Goal: Task Accomplishment & Management: Manage account settings

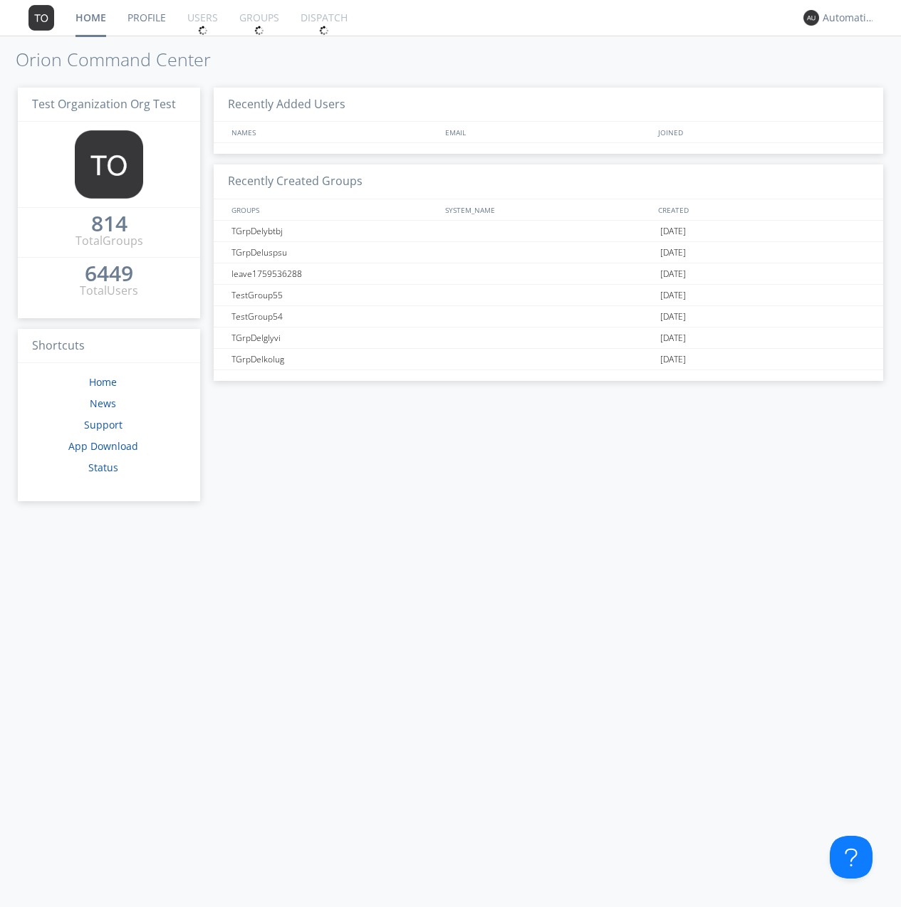
click at [109, 274] on div "6449" at bounding box center [109, 273] width 48 height 14
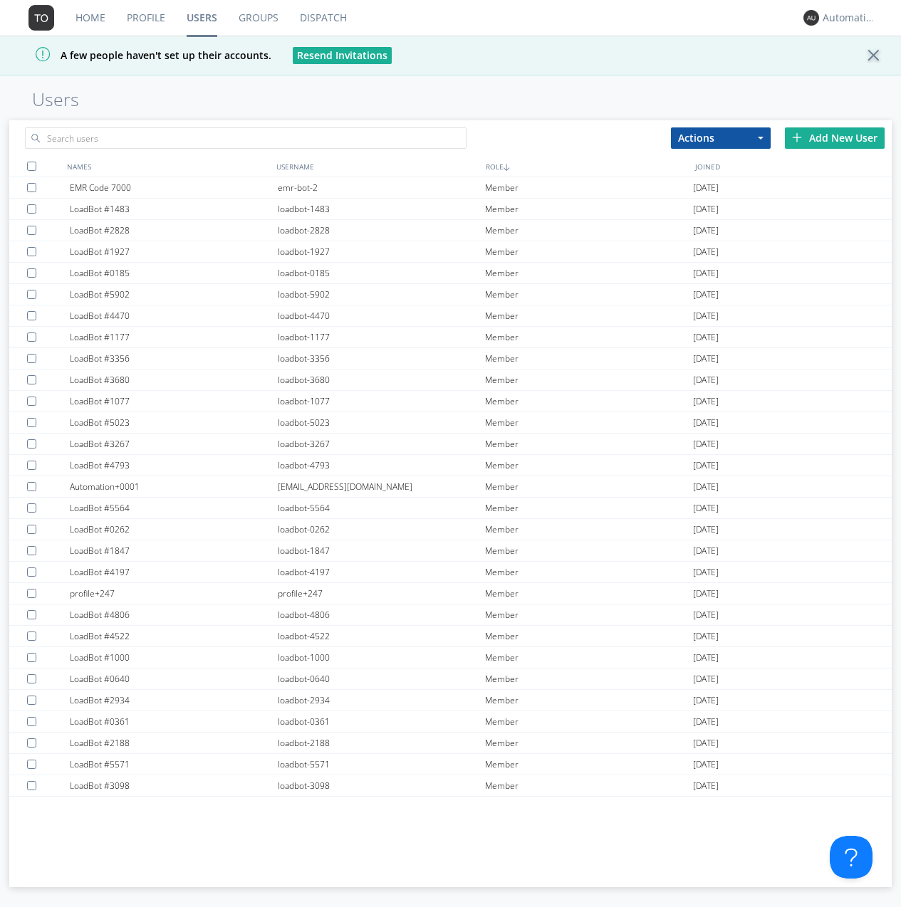
click at [835, 137] on div "Add New User" at bounding box center [835, 137] width 100 height 21
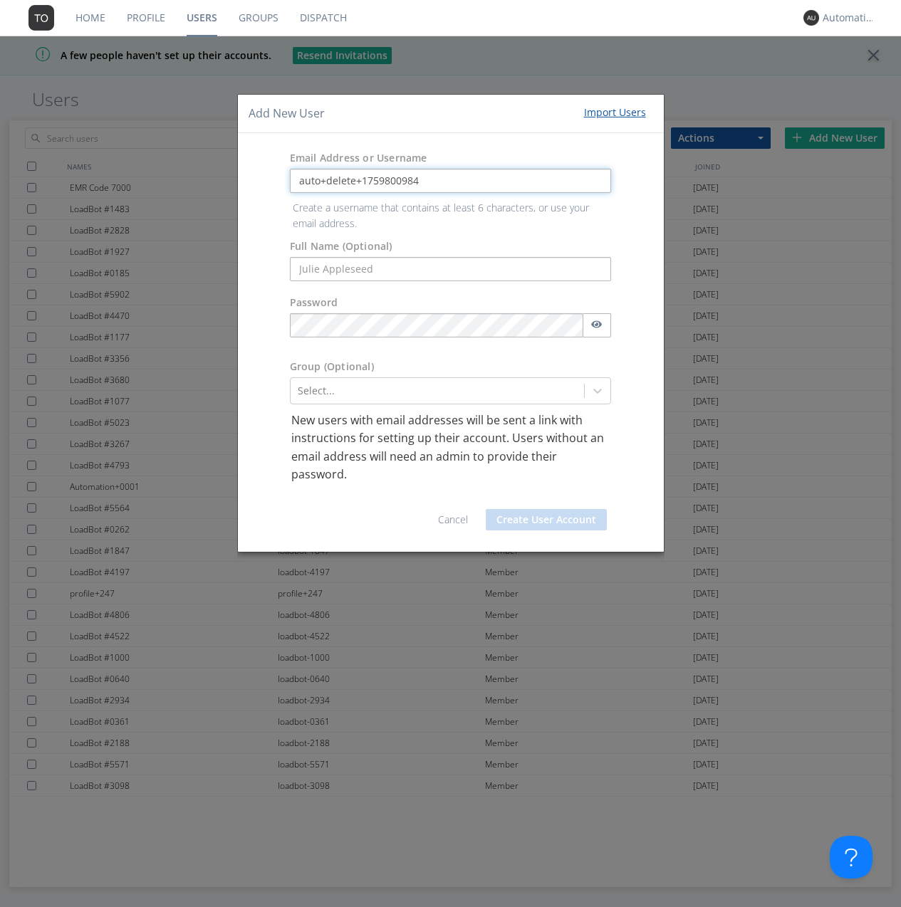
type input "auto+delete+1759800984"
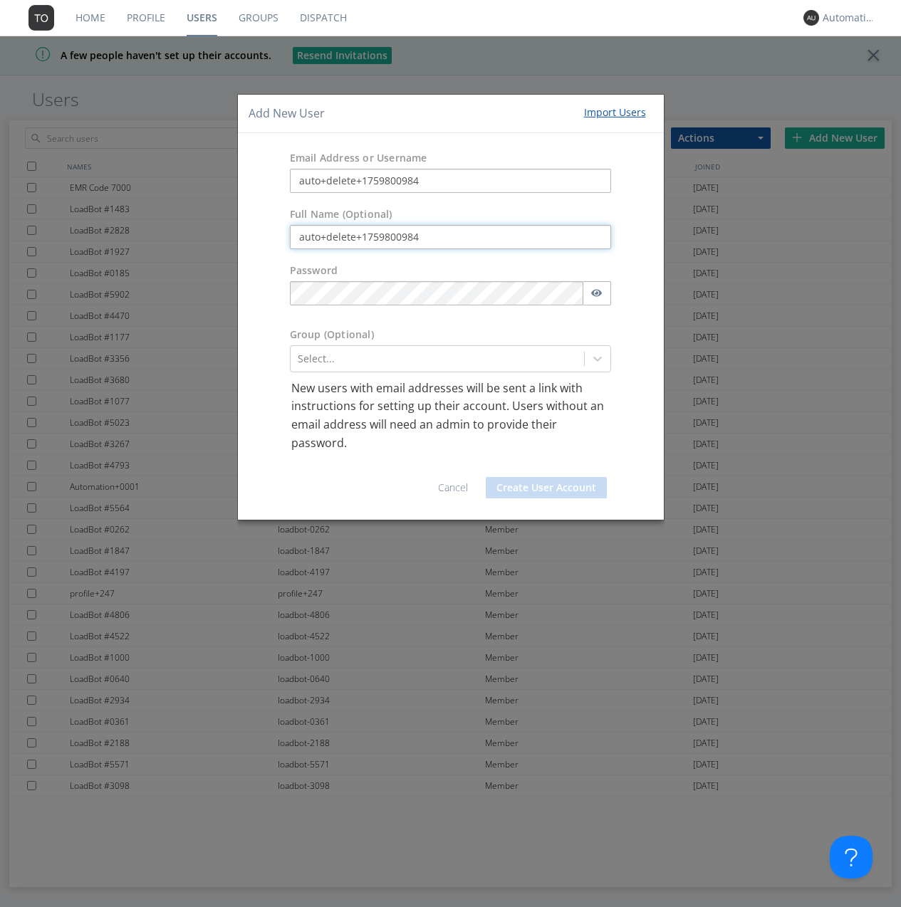
type input "auto+delete+1759800984"
click at [546, 488] on button "Create User Account" at bounding box center [546, 487] width 121 height 21
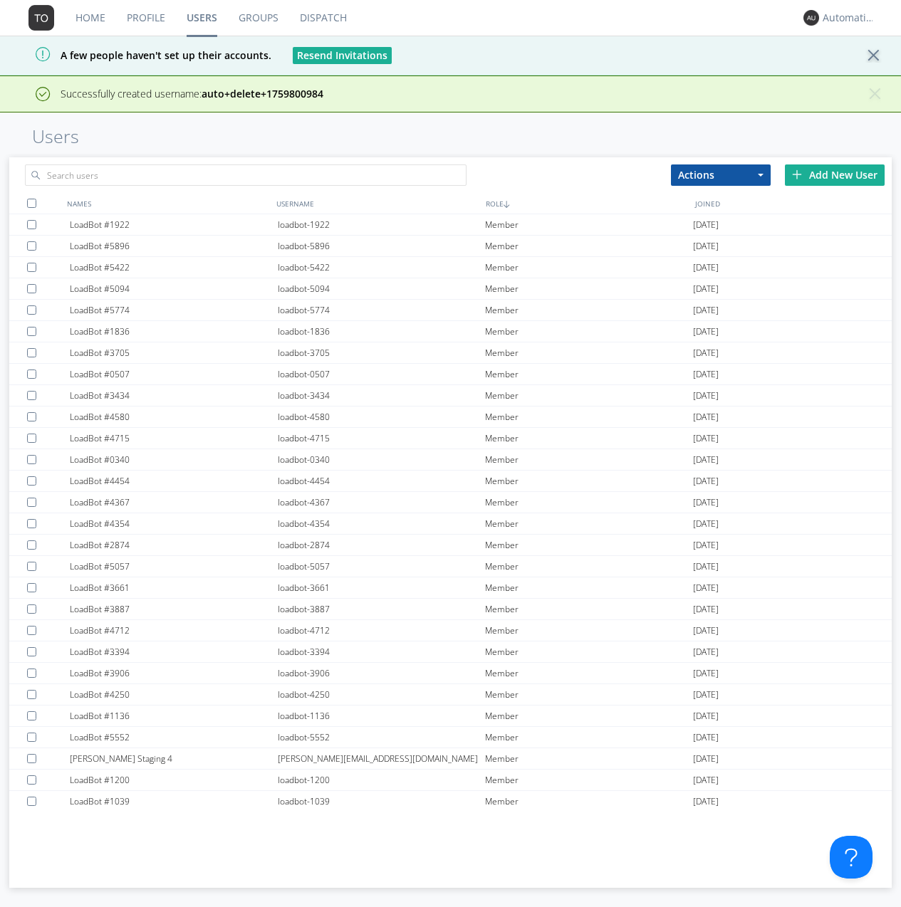
click at [258, 18] on link "Groups" at bounding box center [258, 18] width 61 height 36
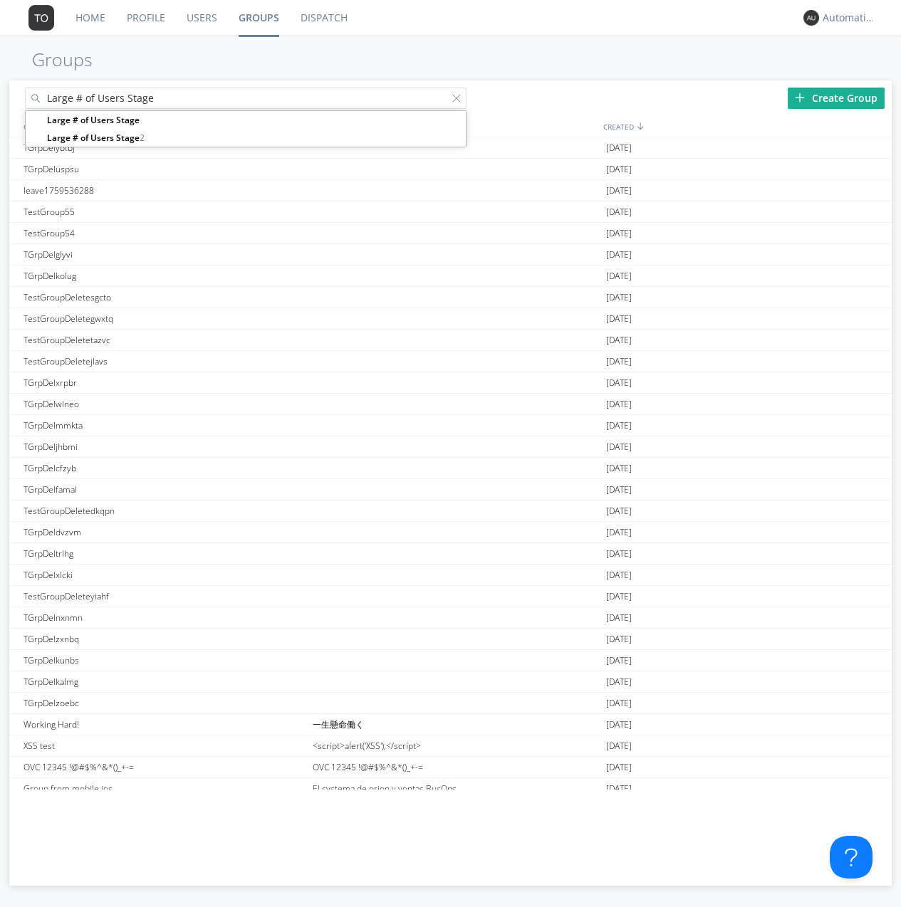
type input "Large # of Users Stage"
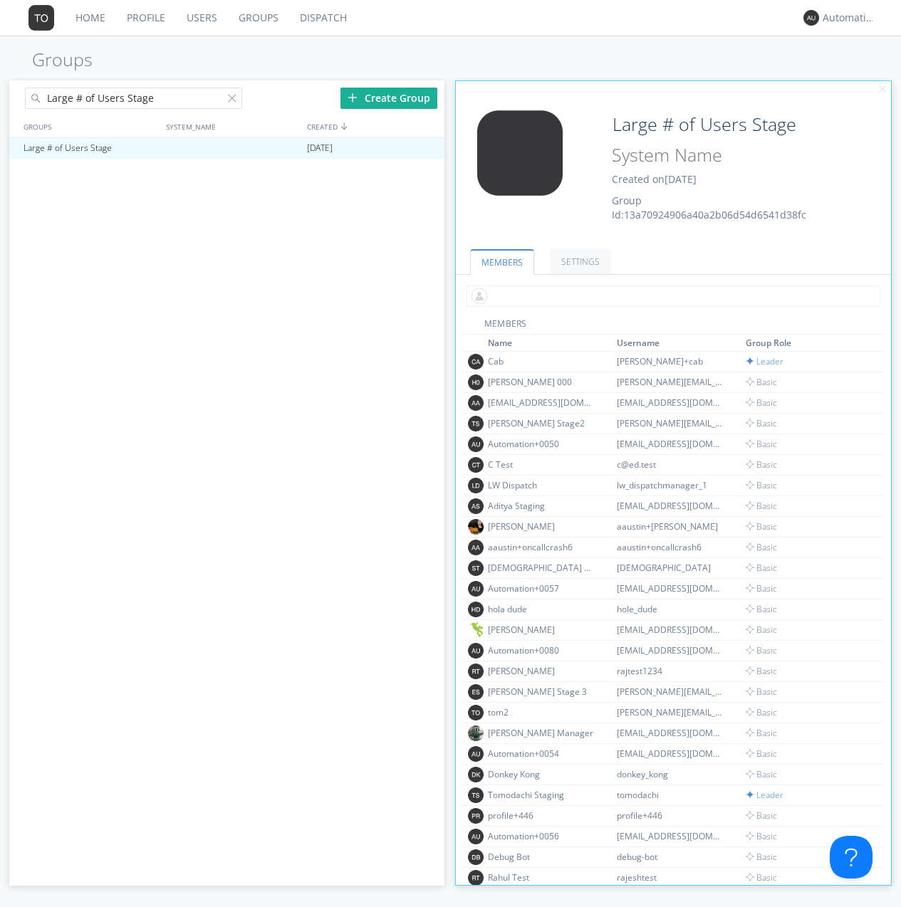
click at [670, 296] on input "text" at bounding box center [674, 296] width 414 height 21
type input "auto+delete+1759800984"
